Goal: Task Accomplishment & Management: Use online tool/utility

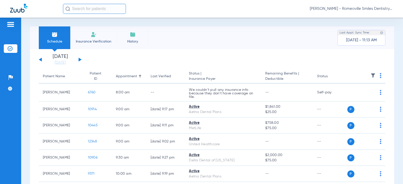
click at [85, 8] on input "text" at bounding box center [94, 9] width 63 height 10
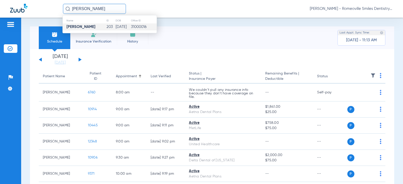
type input "ROBERT SCHOLP"
click at [90, 28] on strong "Robert Scholp" at bounding box center [81, 27] width 29 height 4
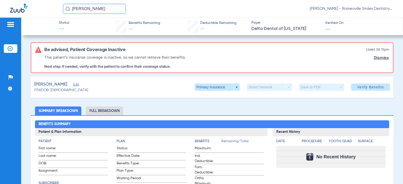
drag, startPoint x: 112, startPoint y: 12, endPoint x: -18, endPoint y: 24, distance: 129.8
click at [0, 24] on html "[PERSON_NAME] [PERSON_NAME] Smiles Dentistry Patients Insurance Verification Se…" at bounding box center [201, 92] width 403 height 184
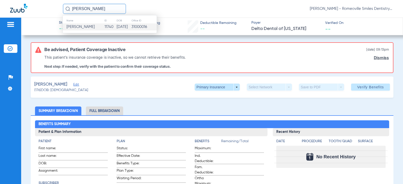
type input "[PERSON_NAME]"
click at [95, 27] on span "[PERSON_NAME]" at bounding box center [81, 27] width 28 height 4
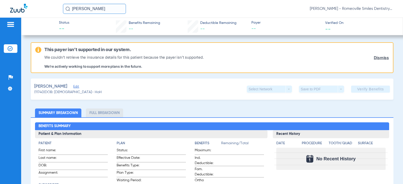
click at [13, 25] on img at bounding box center [11, 24] width 8 height 6
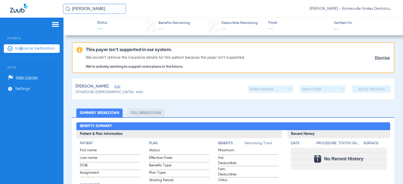
click at [22, 50] on span "Insurance Verification" at bounding box center [35, 48] width 40 height 5
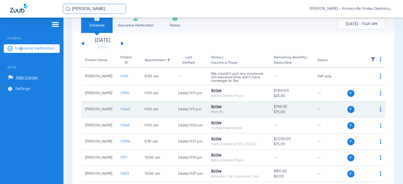
scroll to position [25, 0]
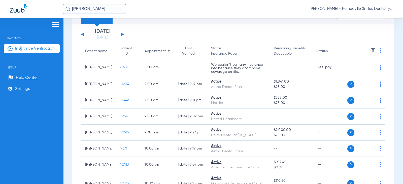
click at [56, 25] on img at bounding box center [55, 24] width 8 height 6
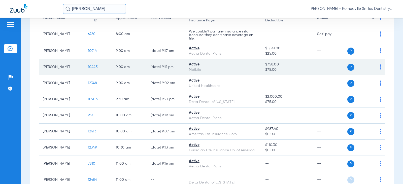
scroll to position [0, 0]
